Goal: Find specific page/section: Find specific page/section

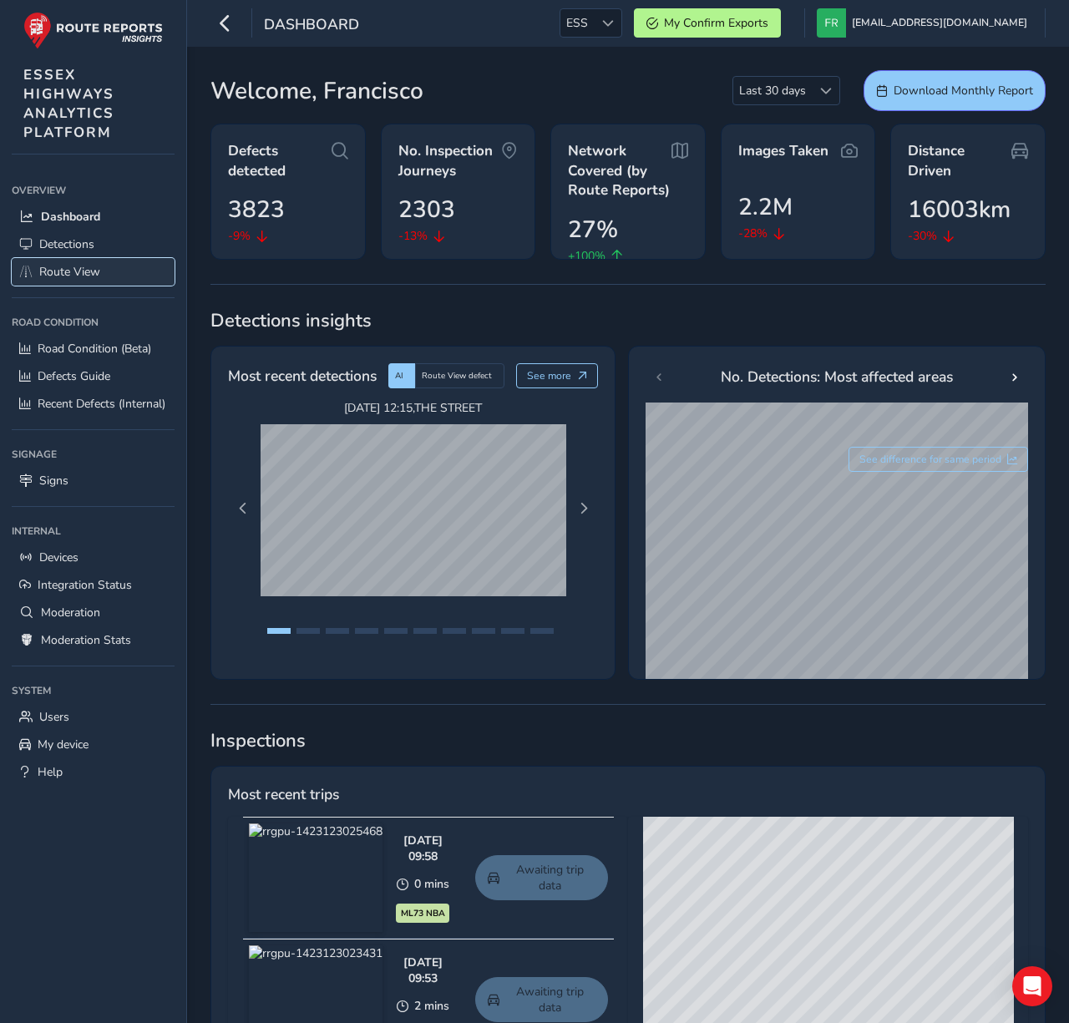
click at [99, 270] on span "Route View" at bounding box center [69, 272] width 61 height 16
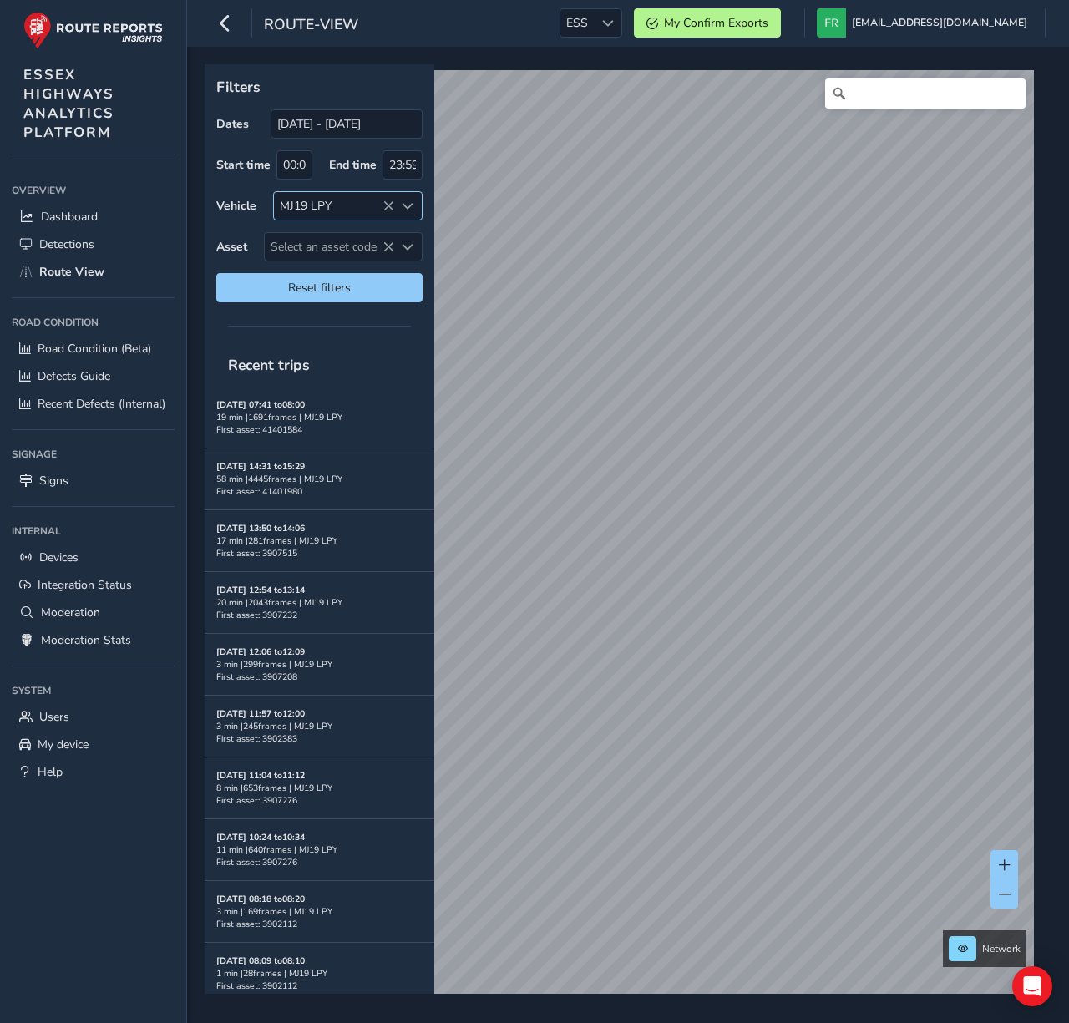
click at [387, 208] on icon at bounding box center [389, 207] width 12 height 12
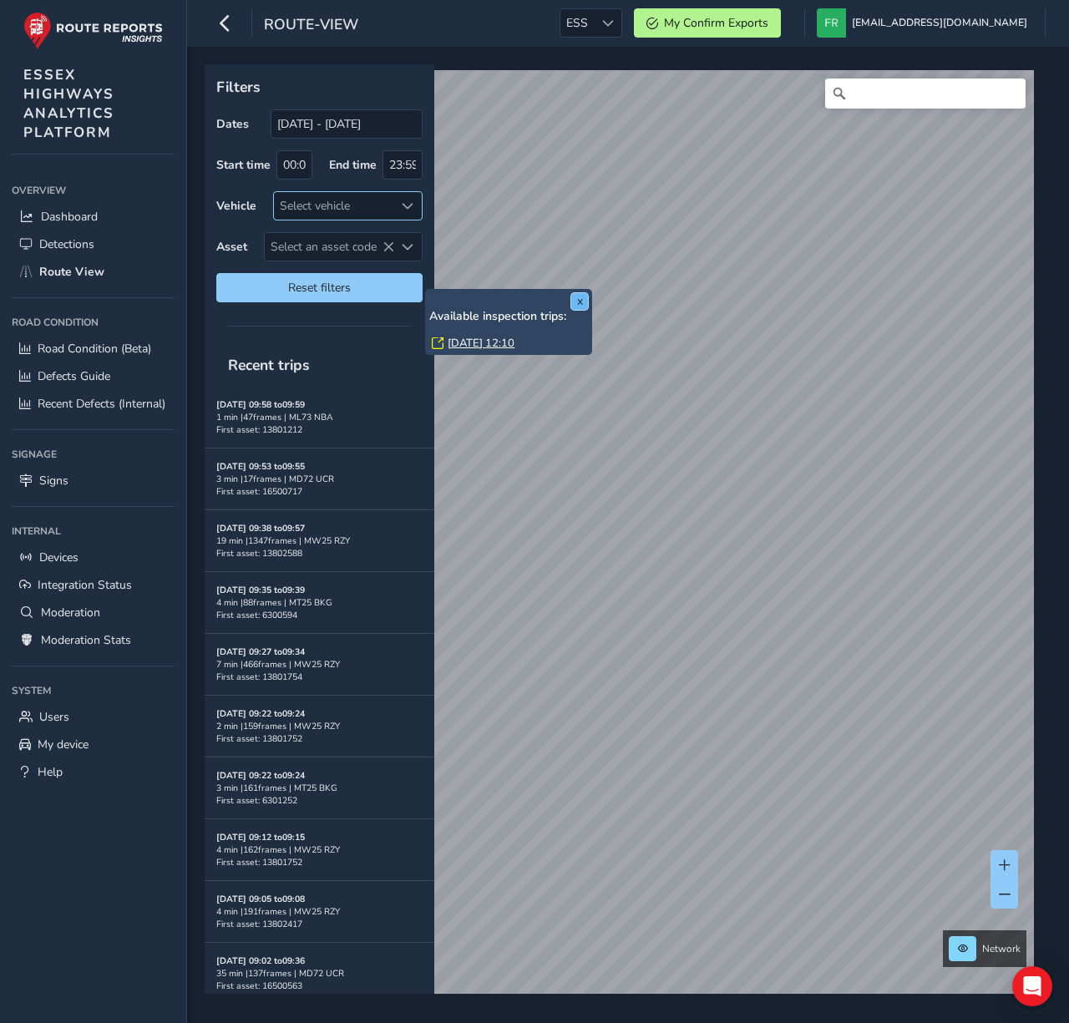
click at [585, 306] on button "x" at bounding box center [579, 301] width 17 height 17
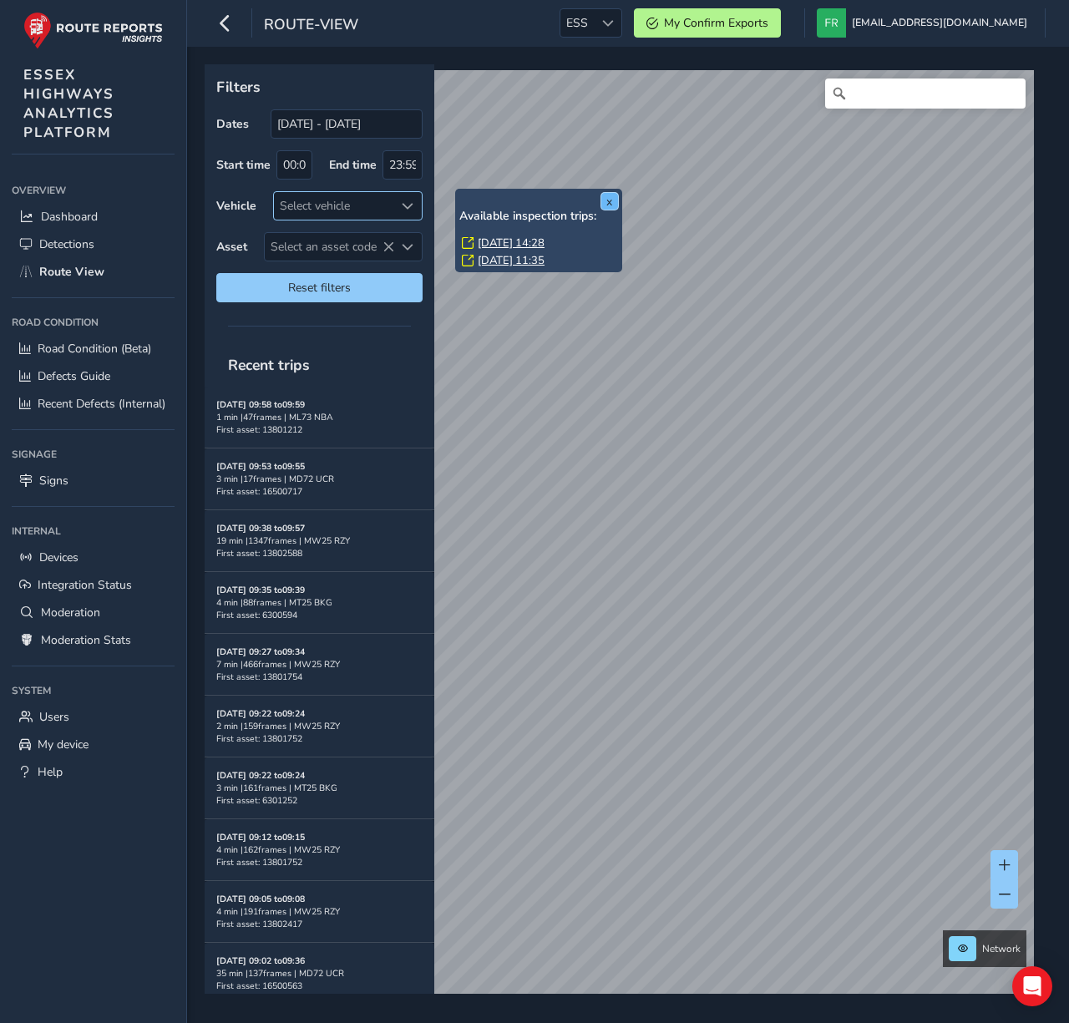
click at [610, 203] on button "x" at bounding box center [610, 201] width 17 height 17
